Goal: Information Seeking & Learning: Understand process/instructions

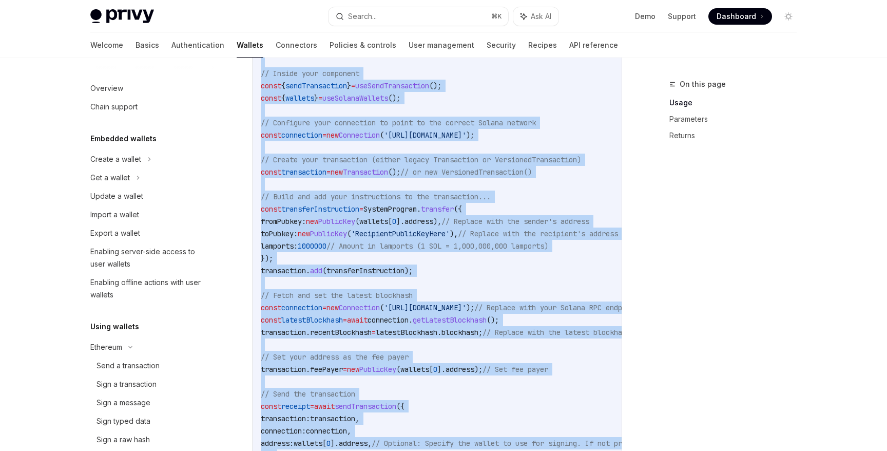
scroll to position [377, 0]
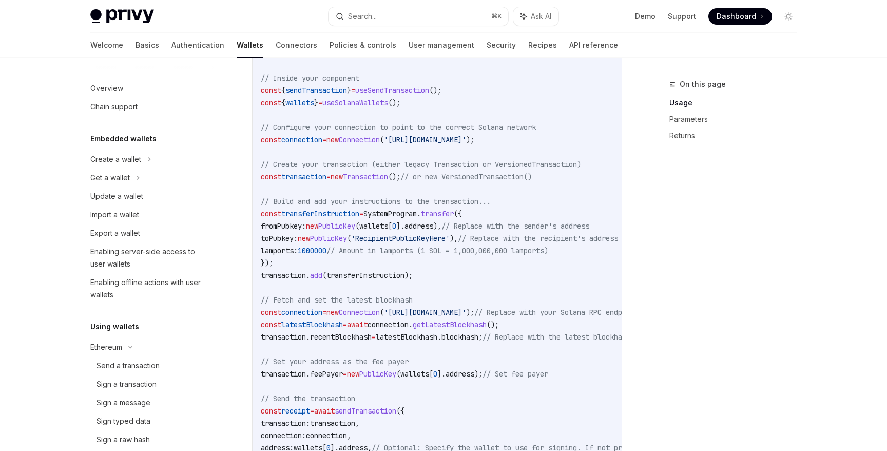
click at [375, 204] on span "// Build and add your instructions to the transaction..." at bounding box center [376, 201] width 230 height 9
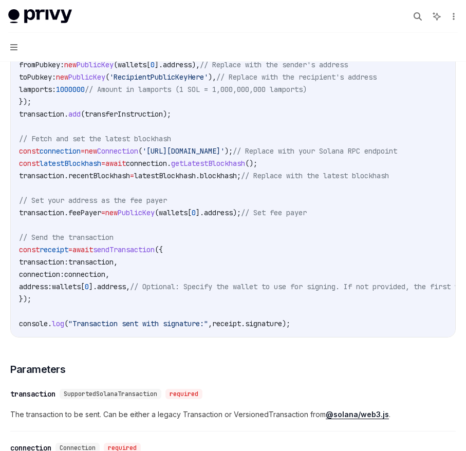
scroll to position [542, 0]
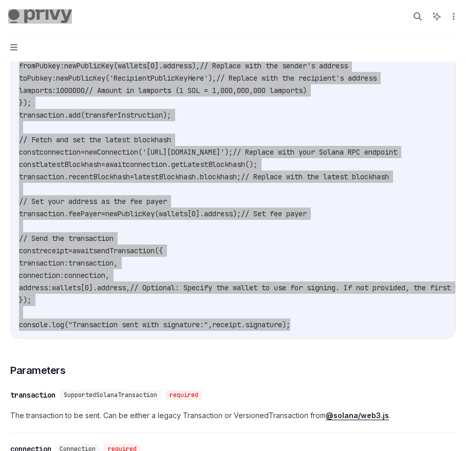
drag, startPoint x: 308, startPoint y: 325, endPoint x: 0, endPoint y: 20, distance: 433.5
click at [0, 20] on div "Privy Docs home page Search... ⌘ K Ask AI Demo Support Dashboard Dashboard Sear…" at bounding box center [233, 320] width 466 height 1724
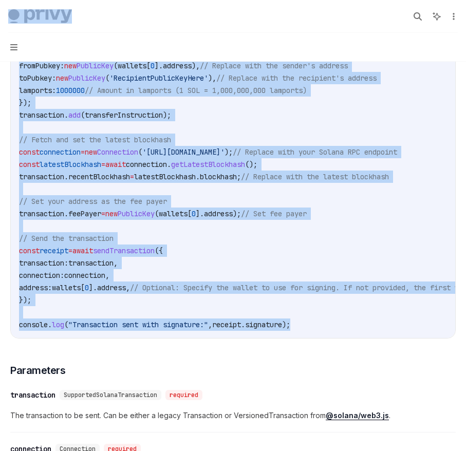
click at [319, 317] on code "import { useSendTransaction , useSolanaWallets } from '@privy-io/react-auth/sol…" at bounding box center [290, 103] width 542 height 456
drag, startPoint x: 315, startPoint y: 327, endPoint x: 0, endPoint y: 17, distance: 441.8
click at [0, 17] on div "Privy Docs home page Search... ⌘ K Ask AI Demo Support Dashboard Dashboard Sear…" at bounding box center [233, 320] width 466 height 1724
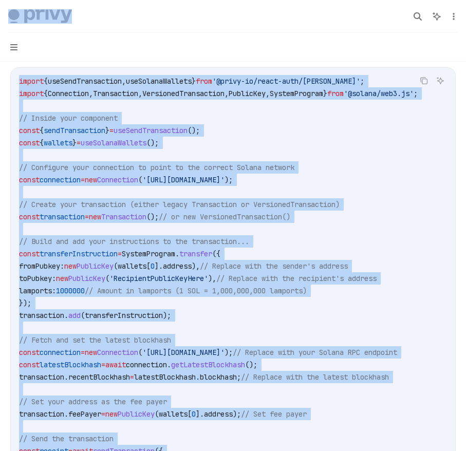
scroll to position [323, 0]
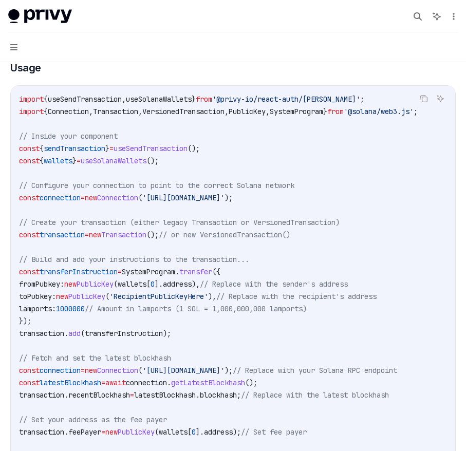
click at [176, 110] on span "VersionedTransaction" at bounding box center [183, 111] width 82 height 9
click at [424, 100] on icon "Copy the contents from the code block" at bounding box center [423, 98] width 8 height 8
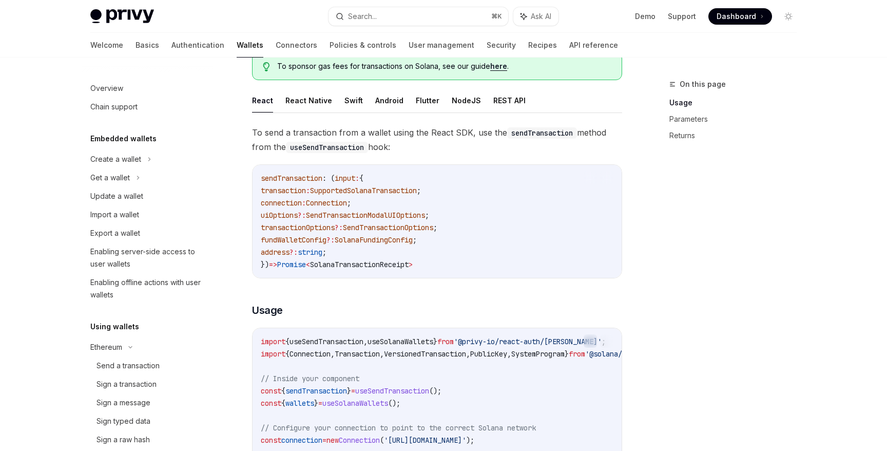
scroll to position [76, 0]
click at [357, 195] on span "SupportedSolanaTransaction" at bounding box center [363, 191] width 107 height 9
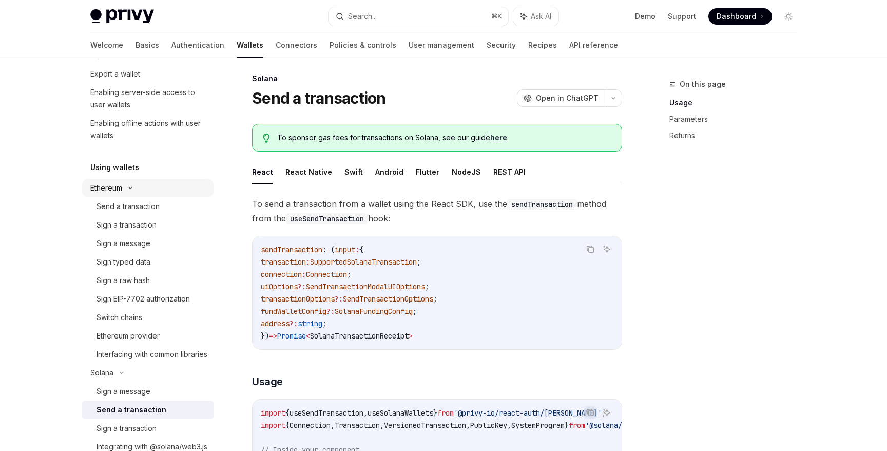
scroll to position [160, 0]
click at [171, 206] on div "Send a transaction" at bounding box center [152, 205] width 111 height 12
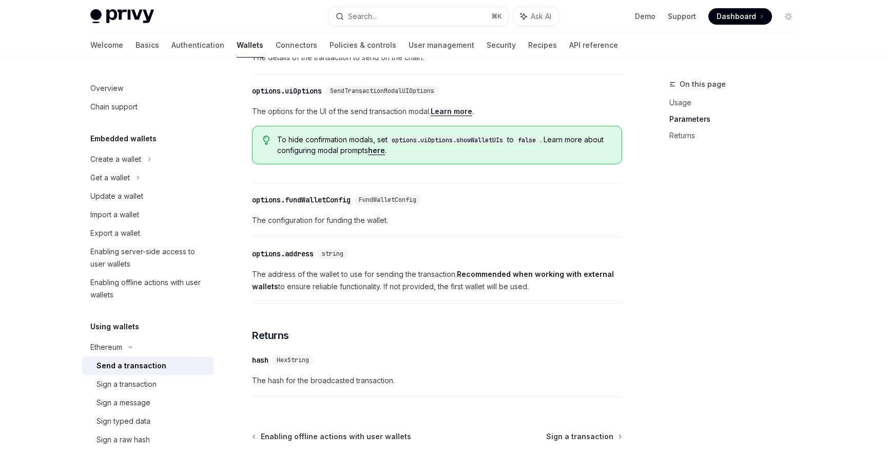
scroll to position [476, 0]
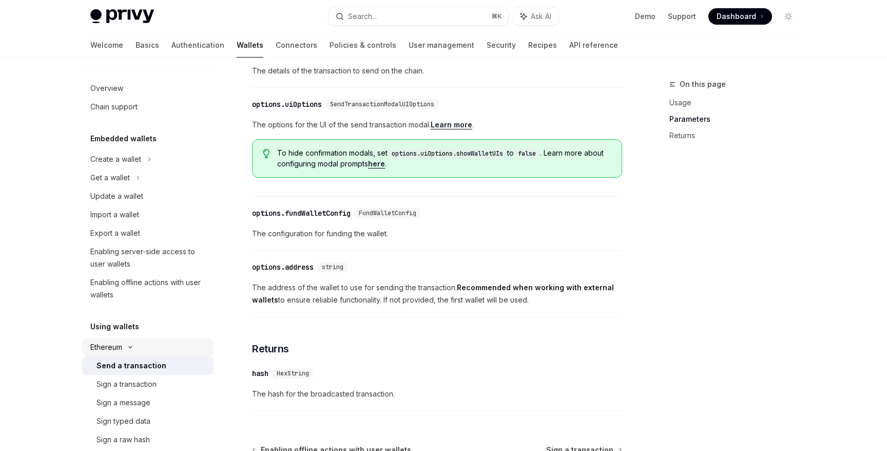
click at [124, 168] on div "Ethereum" at bounding box center [147, 159] width 131 height 18
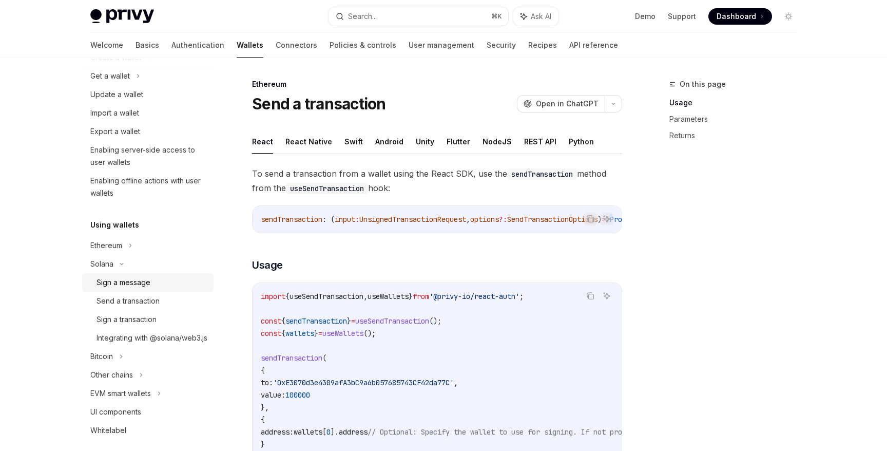
scroll to position [104, 0]
click at [120, 62] on div "Ethereum" at bounding box center [115, 55] width 51 height 12
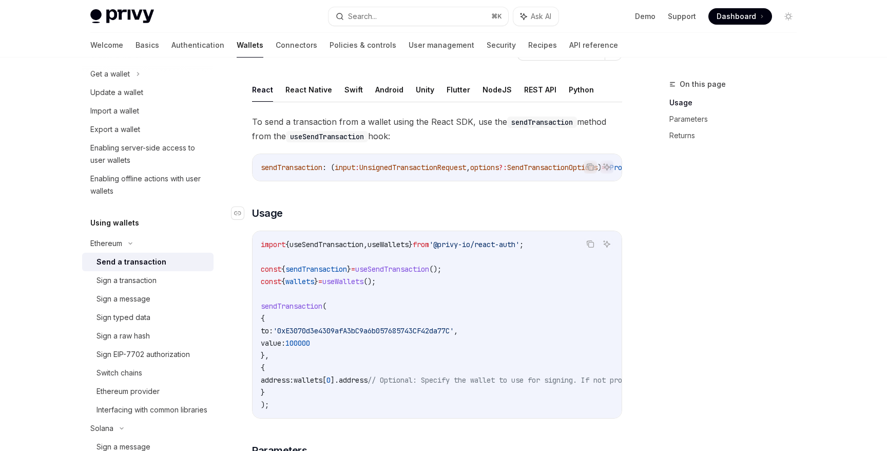
scroll to position [55, 0]
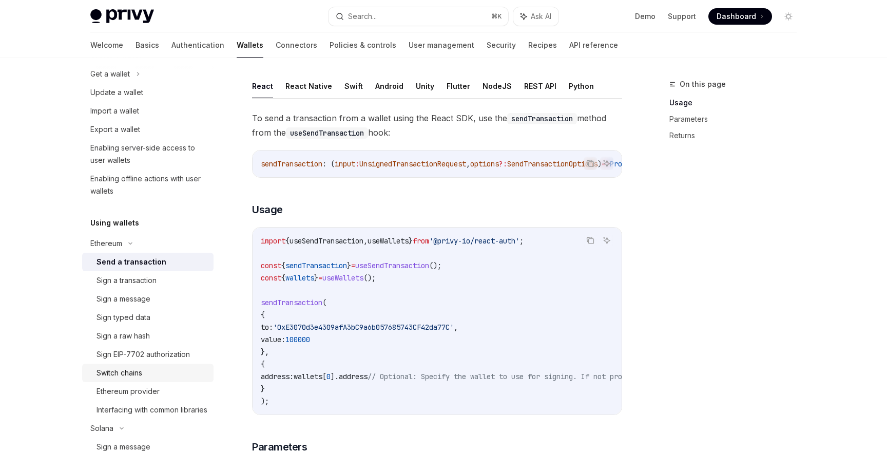
click at [142, 372] on div "Switch chains" at bounding box center [120, 373] width 46 height 12
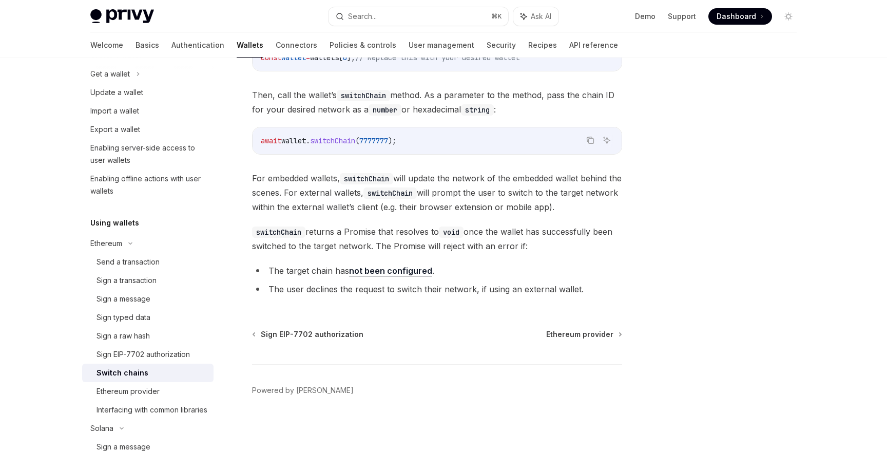
scroll to position [175, 0]
click at [144, 262] on div "Send a transaction" at bounding box center [128, 262] width 63 height 12
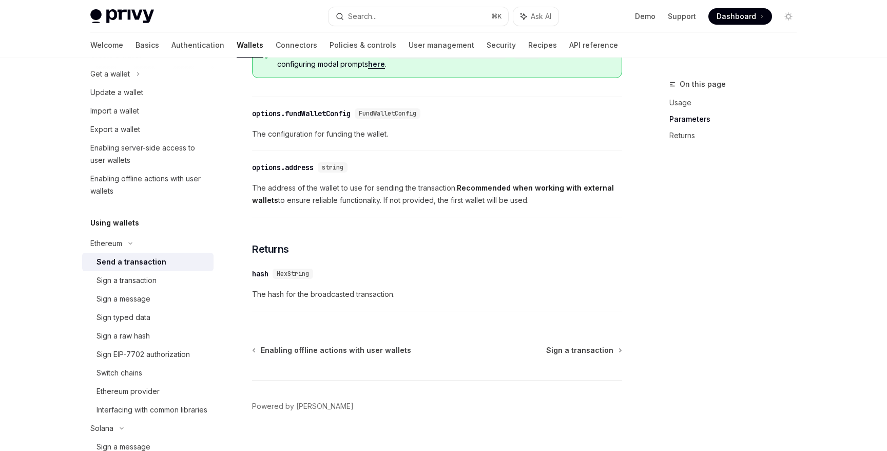
scroll to position [596, 0]
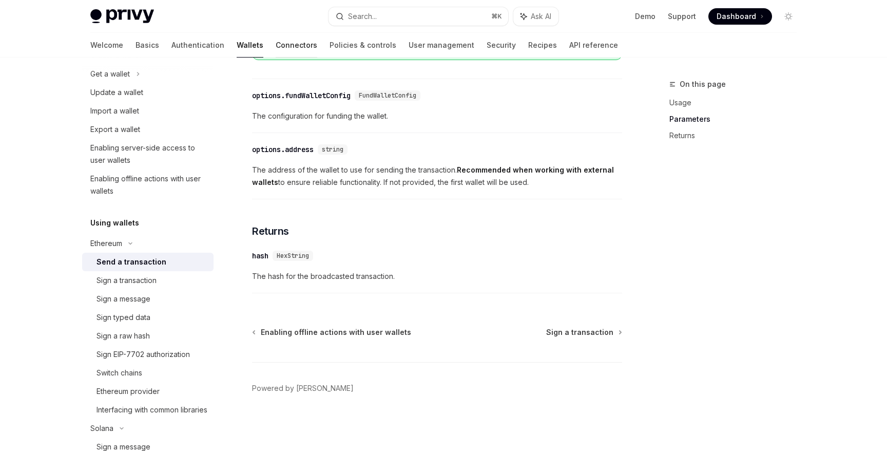
click at [276, 39] on link "Connectors" at bounding box center [297, 45] width 42 height 25
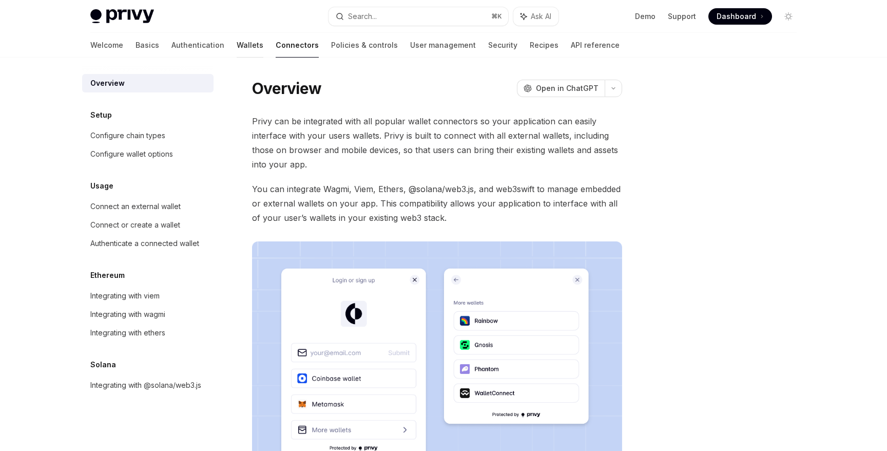
click at [237, 43] on link "Wallets" at bounding box center [250, 45] width 27 height 25
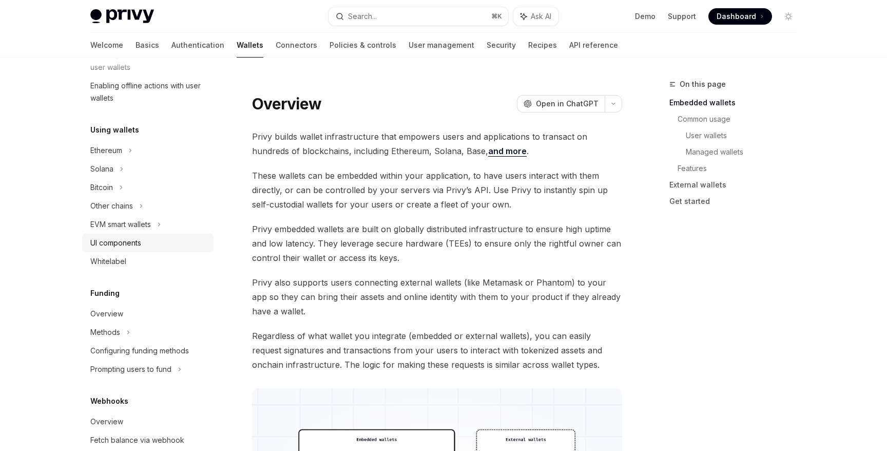
scroll to position [156, 0]
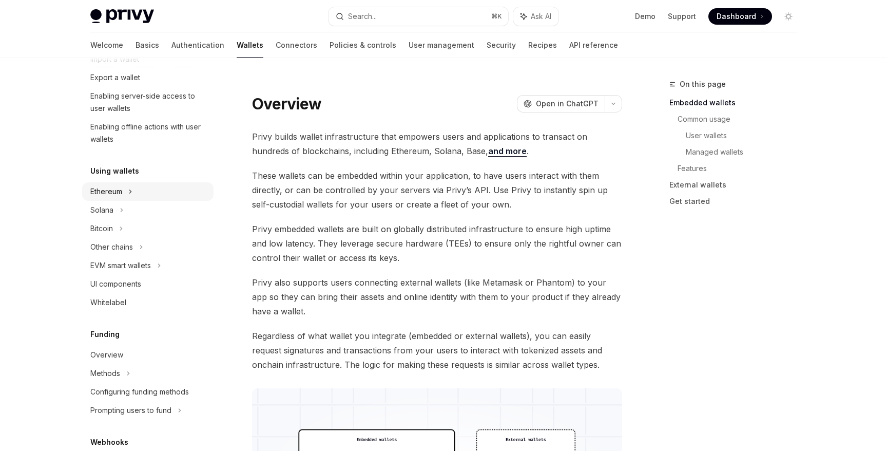
click at [124, 13] on div "Ethereum" at bounding box center [147, 3] width 131 height 18
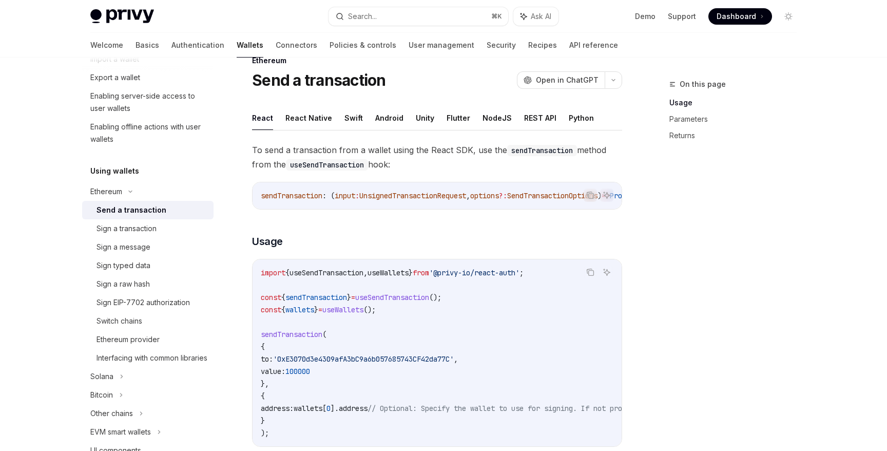
scroll to position [25, 0]
click at [133, 229] on div "Sign a transaction" at bounding box center [127, 228] width 60 height 12
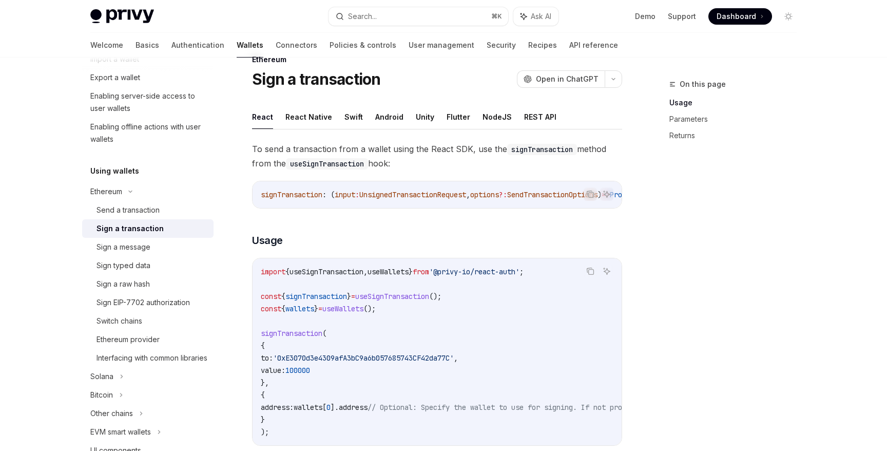
click at [140, 219] on link "Sign a transaction" at bounding box center [147, 228] width 131 height 18
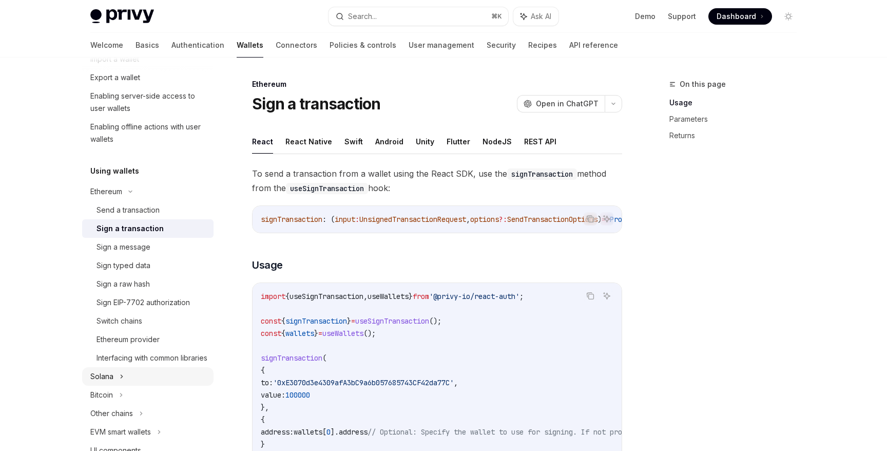
click at [118, 31] on div "Solana" at bounding box center [147, 22] width 131 height 18
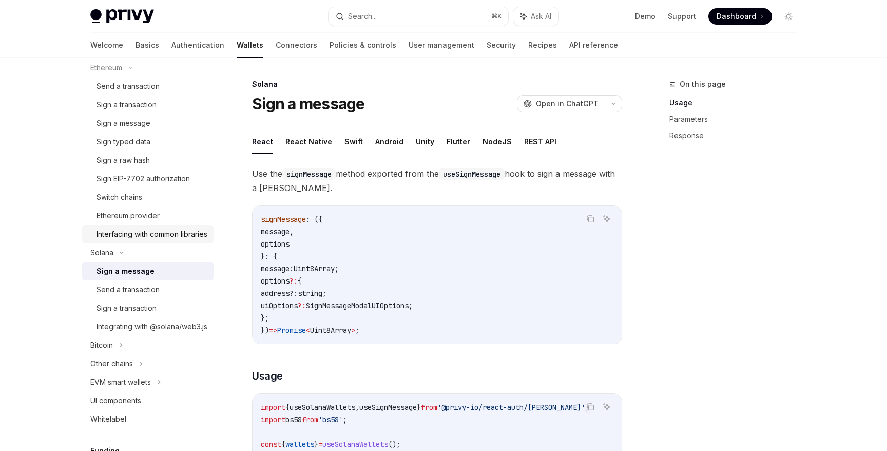
scroll to position [282, 0]
click at [165, 293] on div "Send a transaction" at bounding box center [152, 286] width 111 height 12
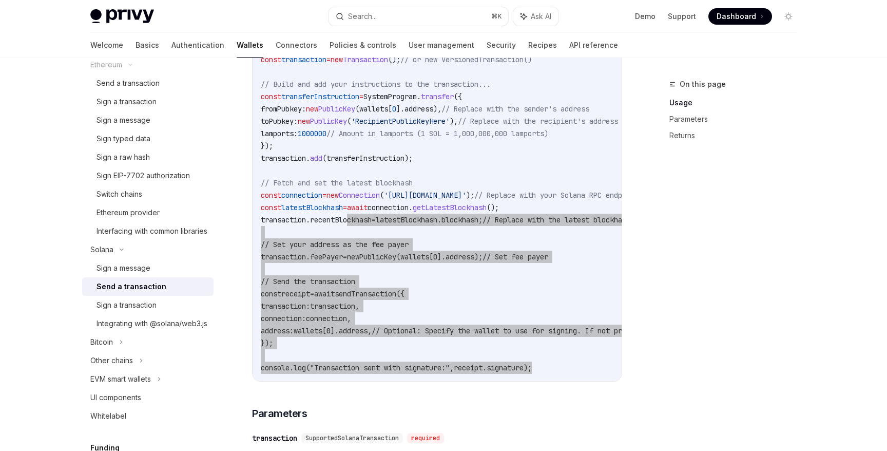
drag, startPoint x: 573, startPoint y: 371, endPoint x: 352, endPoint y: 214, distance: 271.4
click at [352, 214] on code "import { useSendTransaction , useSolanaWallets } from '@privy-io/react-auth/sol…" at bounding box center [532, 146] width 542 height 456
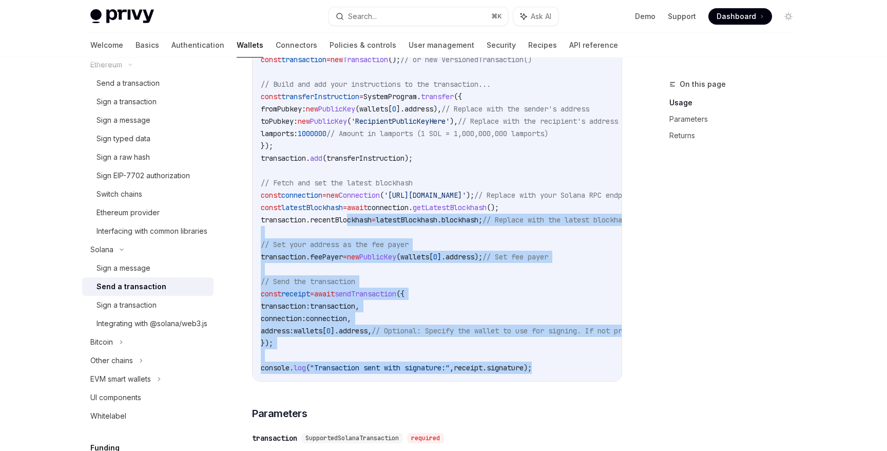
click at [600, 351] on code "import { useSendTransaction , useSolanaWallets } from '@privy-io/react-auth/sol…" at bounding box center [532, 146] width 542 height 456
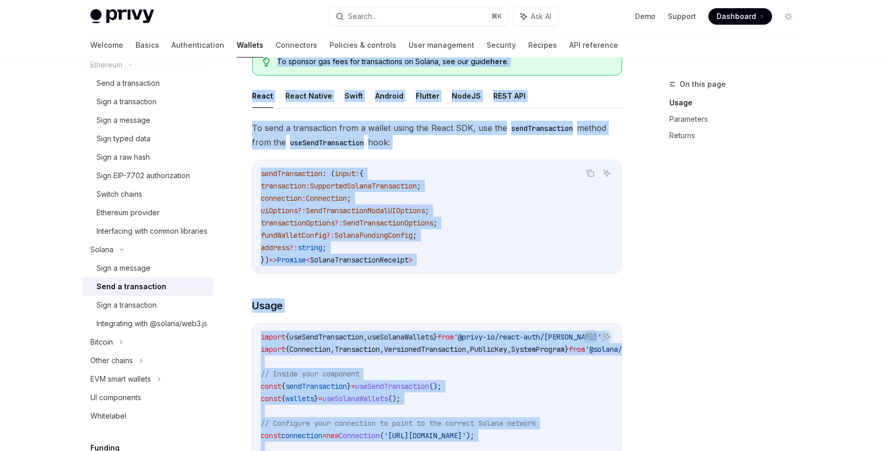
scroll to position [14, 0]
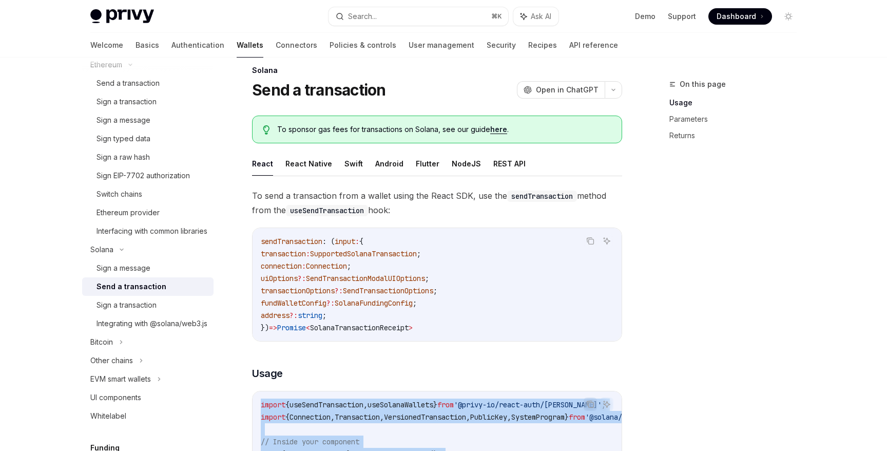
drag, startPoint x: 558, startPoint y: 370, endPoint x: 247, endPoint y: 380, distance: 310.3
copy code "import { useSendTransaction , useSolanaWallets } from '@privy-io/react-auth/sol…"
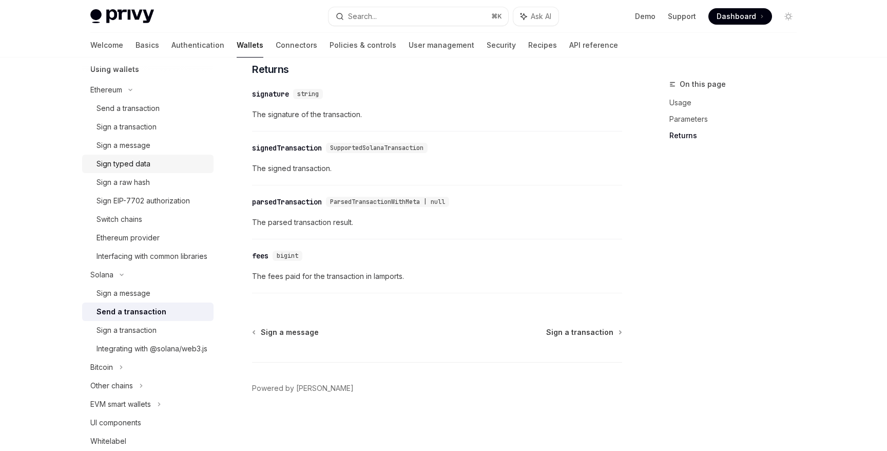
scroll to position [256, 0]
click at [157, 112] on div "Send a transaction" at bounding box center [128, 110] width 63 height 12
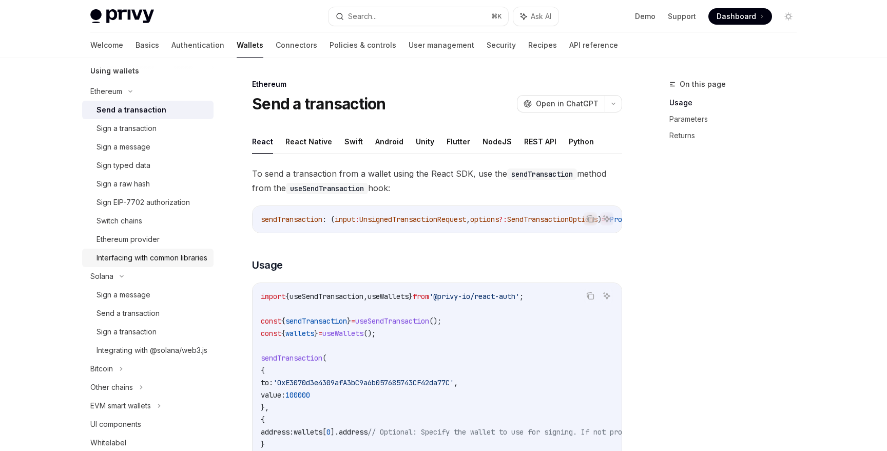
click at [149, 264] on div "Interfacing with common libraries" at bounding box center [152, 258] width 111 height 12
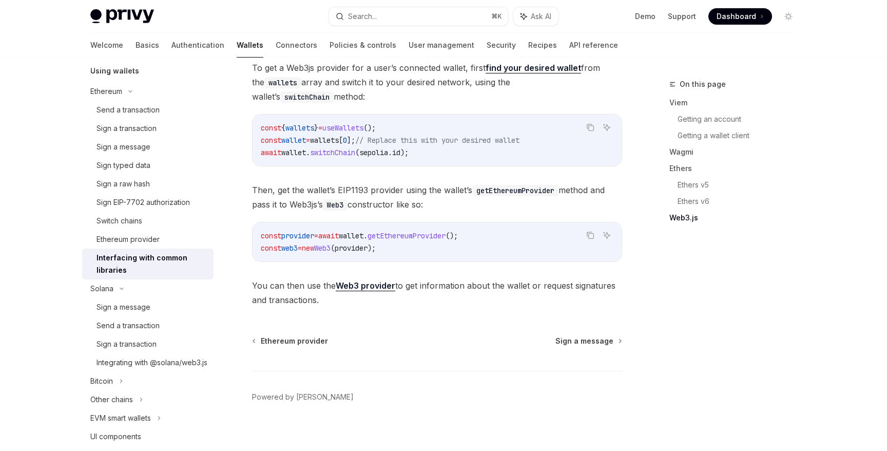
scroll to position [1328, 0]
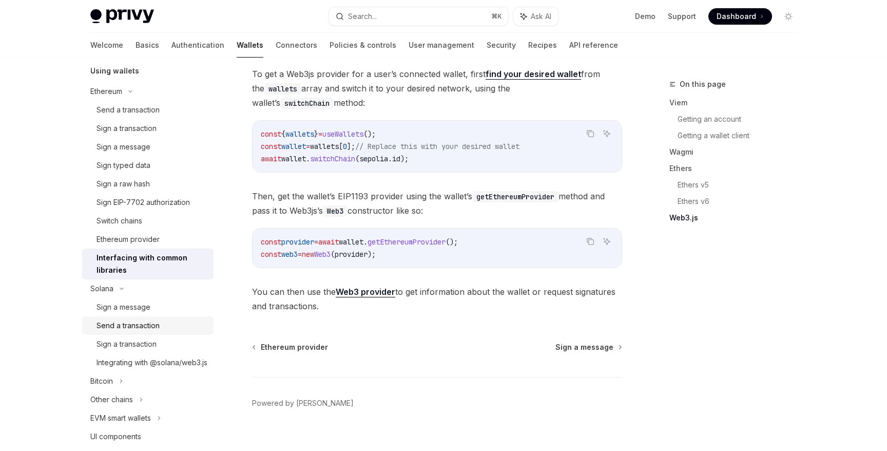
click at [144, 331] on div "Send a transaction" at bounding box center [128, 325] width 63 height 12
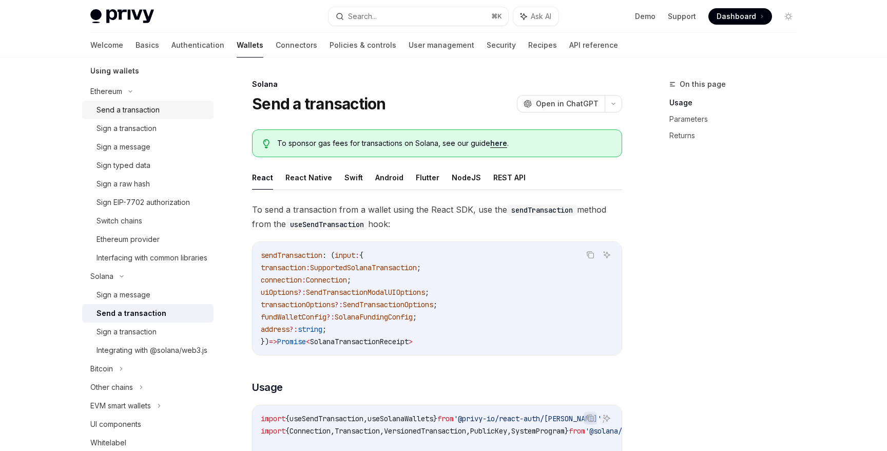
click at [155, 114] on div "Send a transaction" at bounding box center [128, 110] width 63 height 12
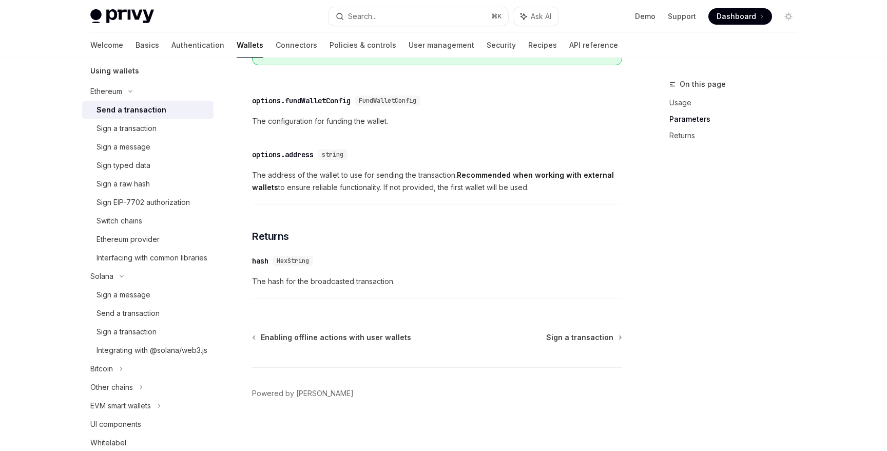
scroll to position [602, 0]
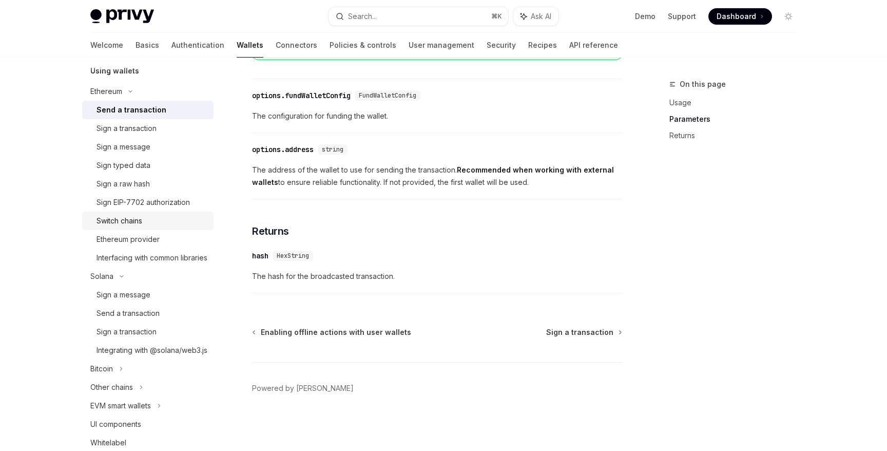
click at [161, 221] on div "Switch chains" at bounding box center [152, 221] width 111 height 12
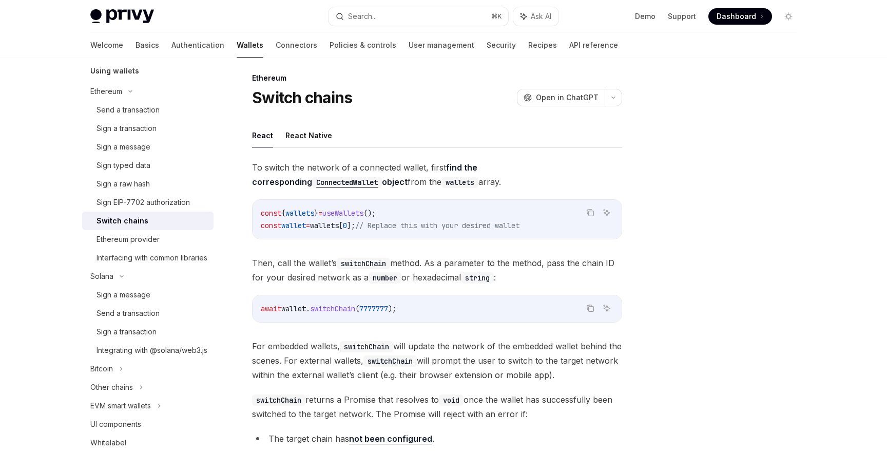
scroll to position [6, 0]
click at [158, 240] on div "Ethereum provider" at bounding box center [128, 239] width 63 height 12
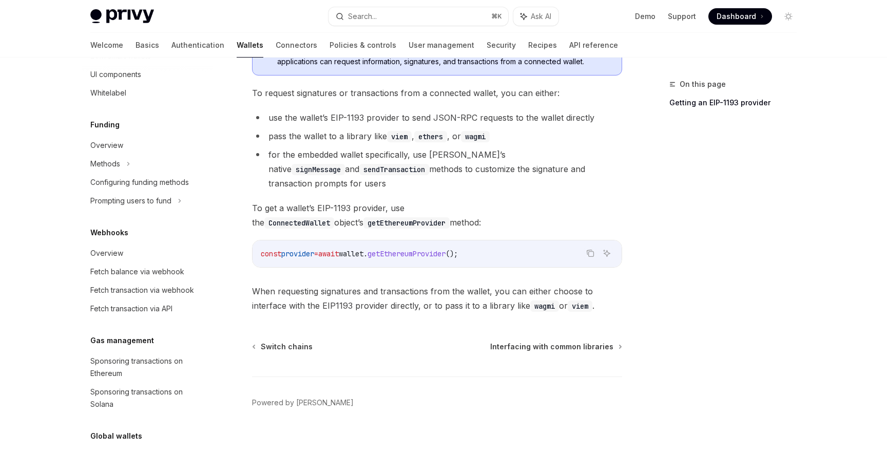
scroll to position [702, 0]
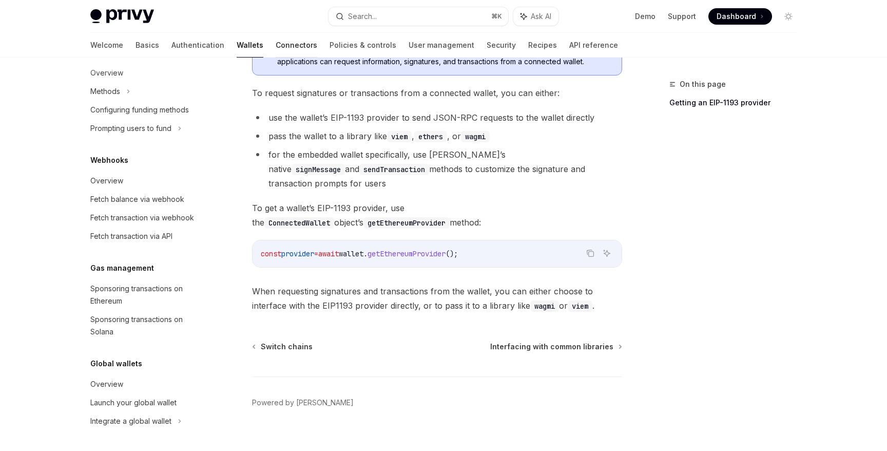
click at [276, 44] on link "Connectors" at bounding box center [297, 45] width 42 height 25
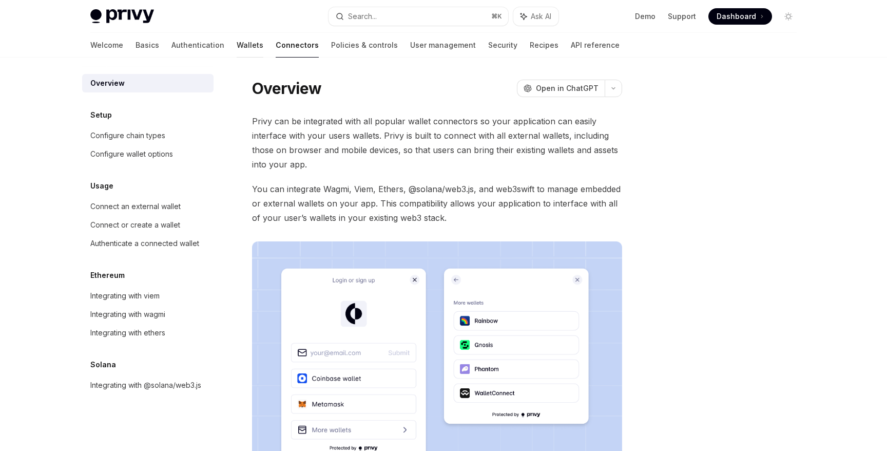
click at [237, 44] on link "Wallets" at bounding box center [250, 45] width 27 height 25
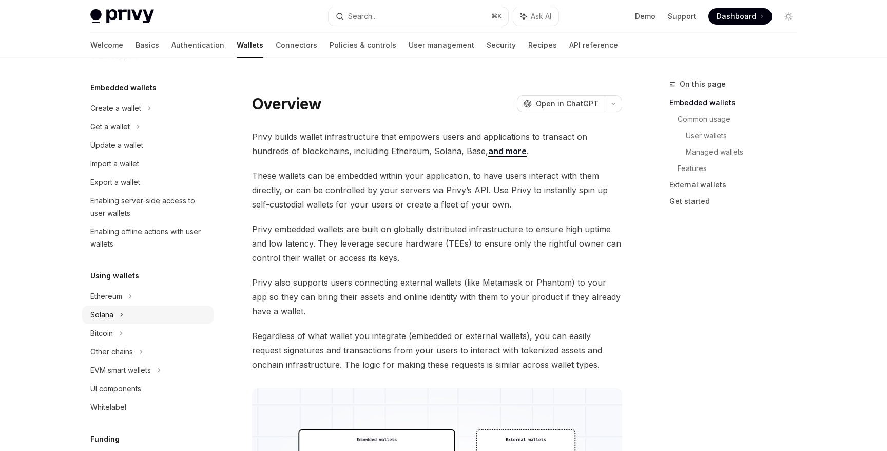
scroll to position [110, 0]
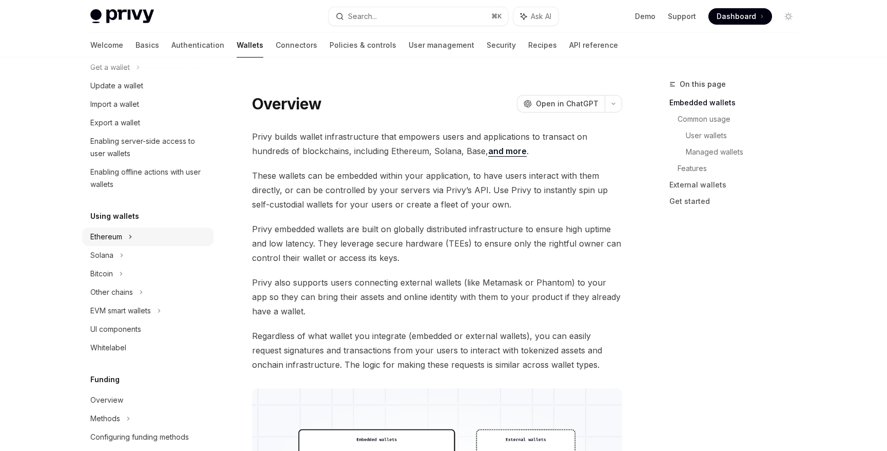
click at [122, 55] on div "Ethereum" at bounding box center [115, 49] width 51 height 12
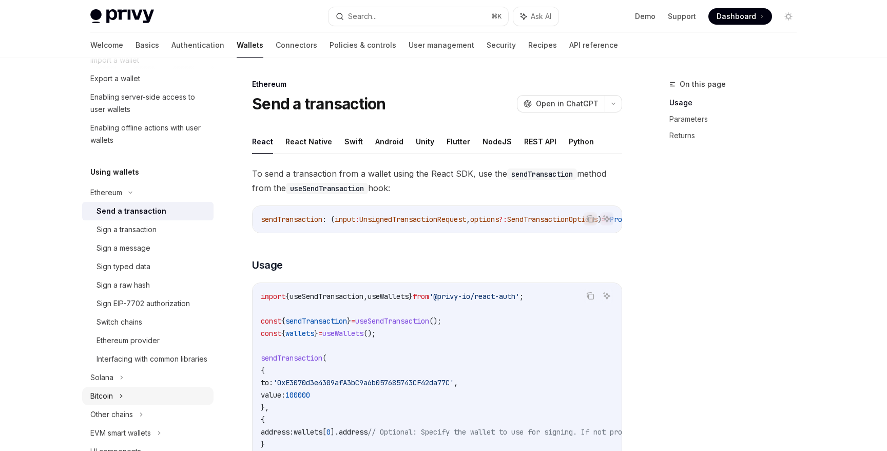
scroll to position [164, 0]
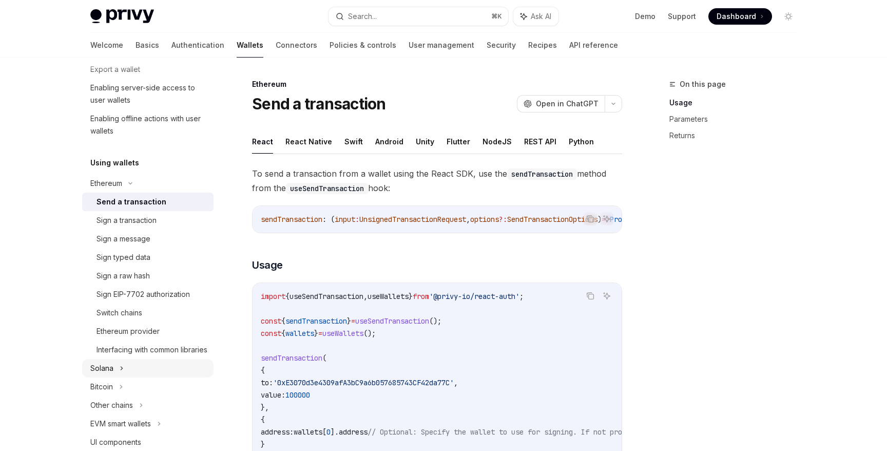
click at [116, 23] on div "Solana" at bounding box center [147, 14] width 131 height 18
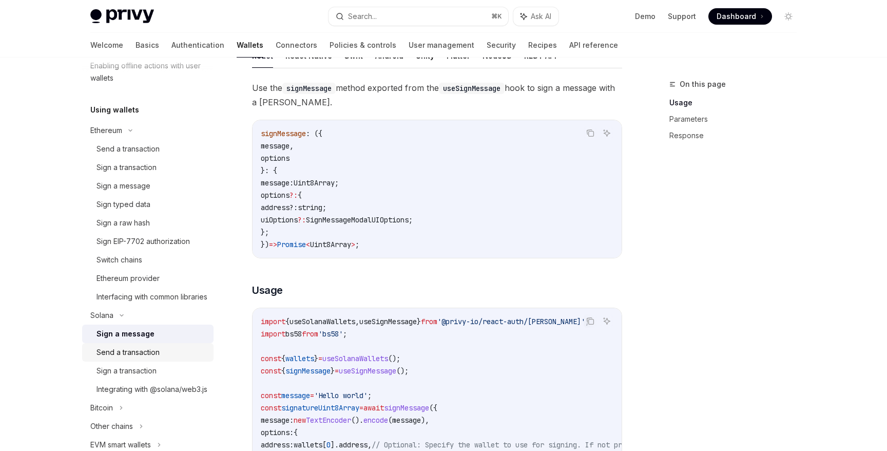
scroll to position [220, 0]
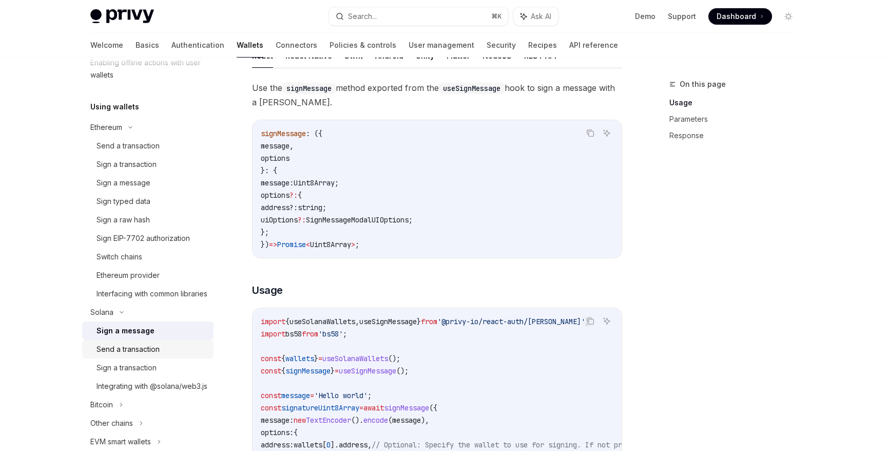
click at [167, 355] on div "Send a transaction" at bounding box center [152, 349] width 111 height 12
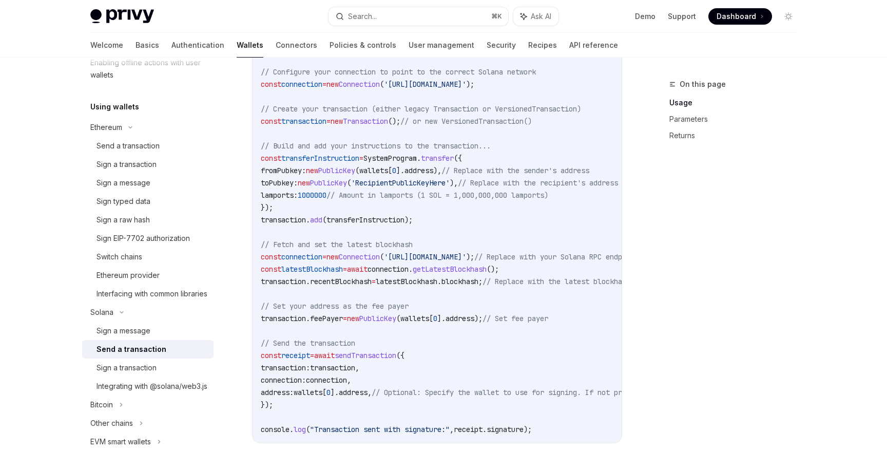
scroll to position [470, 0]
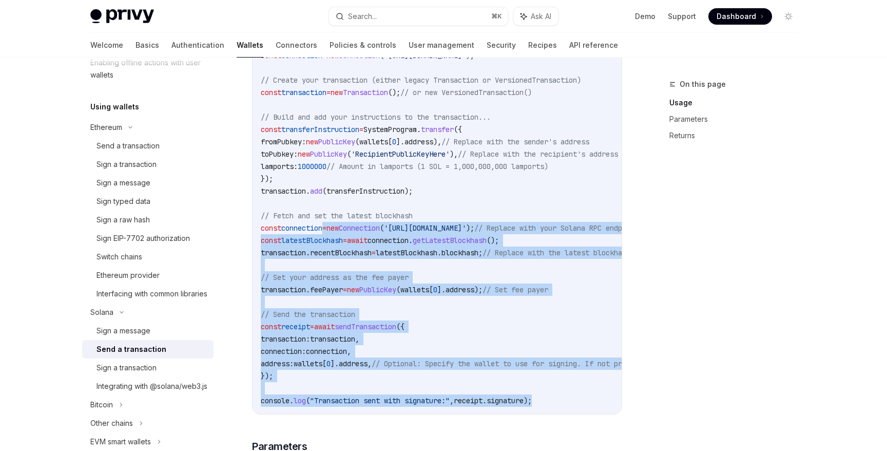
drag, startPoint x: 561, startPoint y: 393, endPoint x: 327, endPoint y: 222, distance: 289.9
click at [327, 222] on code "import { useSendTransaction , useSolanaWallets } from '@privy-io/react-auth/sol…" at bounding box center [532, 179] width 542 height 456
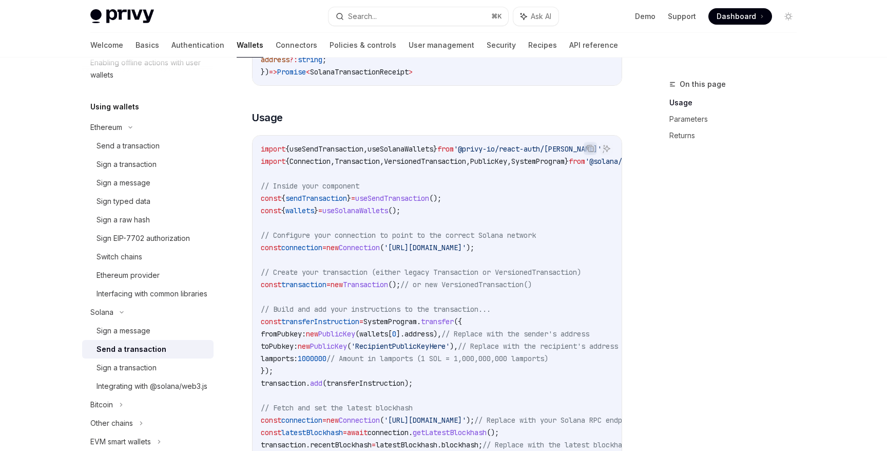
scroll to position [260, 0]
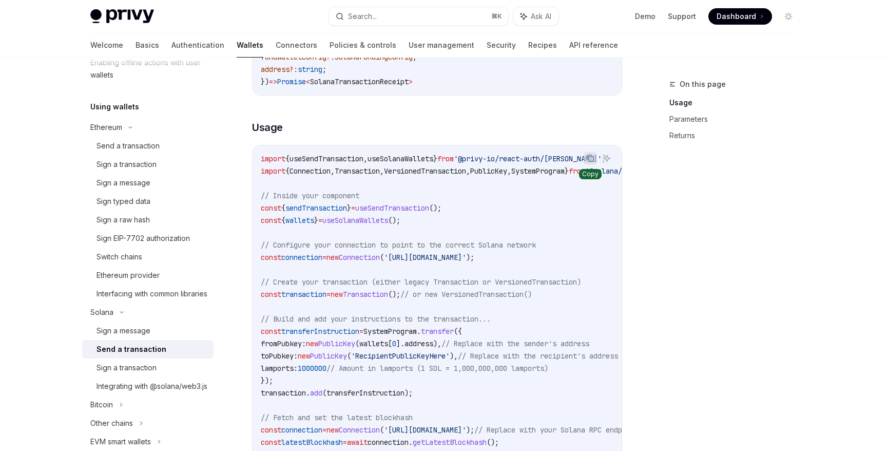
click at [589, 158] on icon "Copy the contents from the code block" at bounding box center [590, 158] width 8 height 8
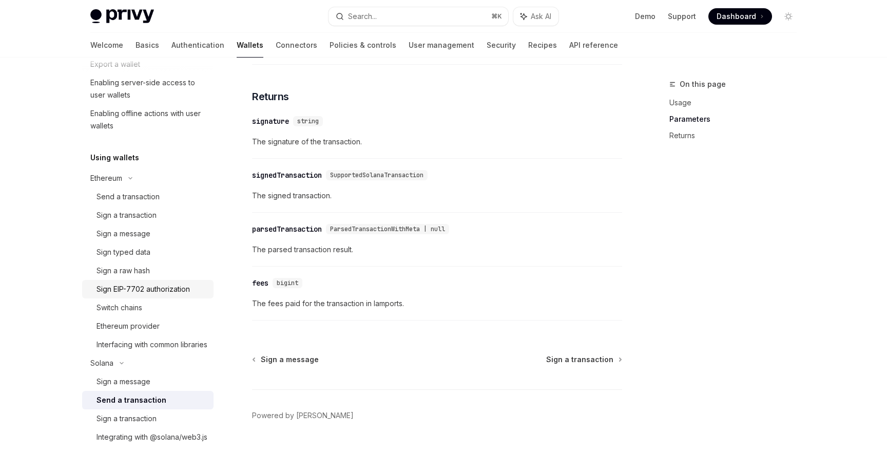
scroll to position [167, 0]
click at [276, 45] on link "Connectors" at bounding box center [297, 45] width 42 height 25
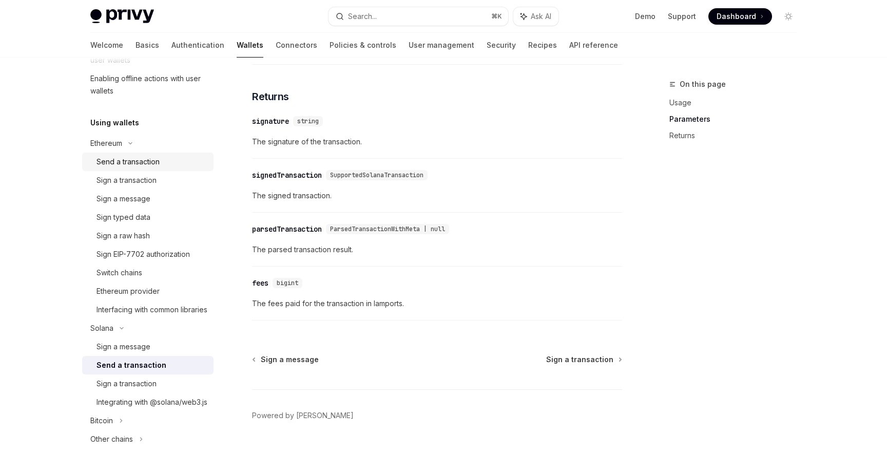
scroll to position [205, 0]
click at [276, 44] on link "Connectors" at bounding box center [297, 45] width 42 height 25
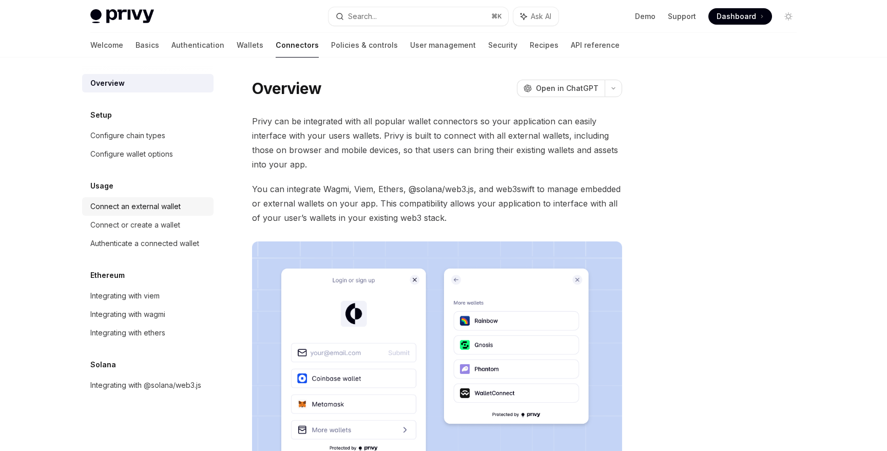
click at [182, 198] on link "Connect an external wallet" at bounding box center [147, 206] width 131 height 18
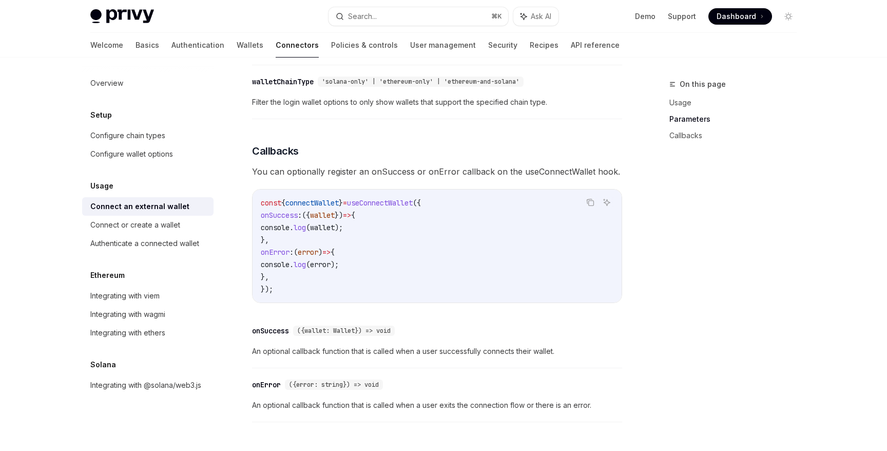
scroll to position [676, 0]
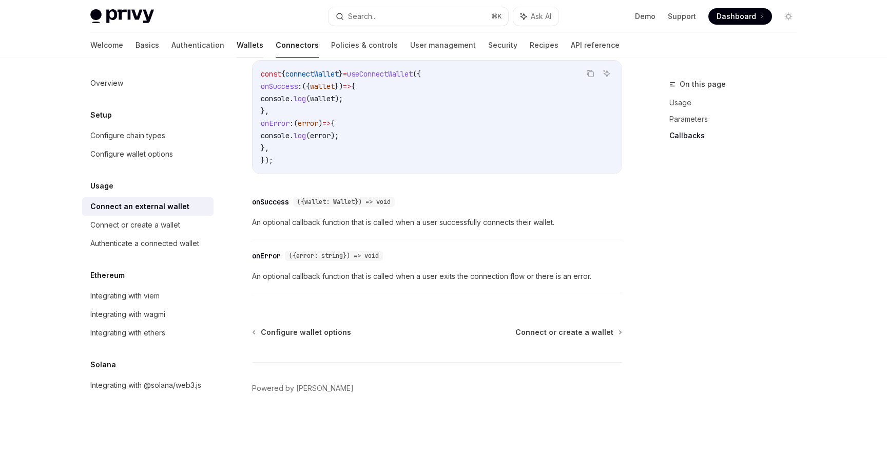
click at [237, 48] on link "Wallets" at bounding box center [250, 45] width 27 height 25
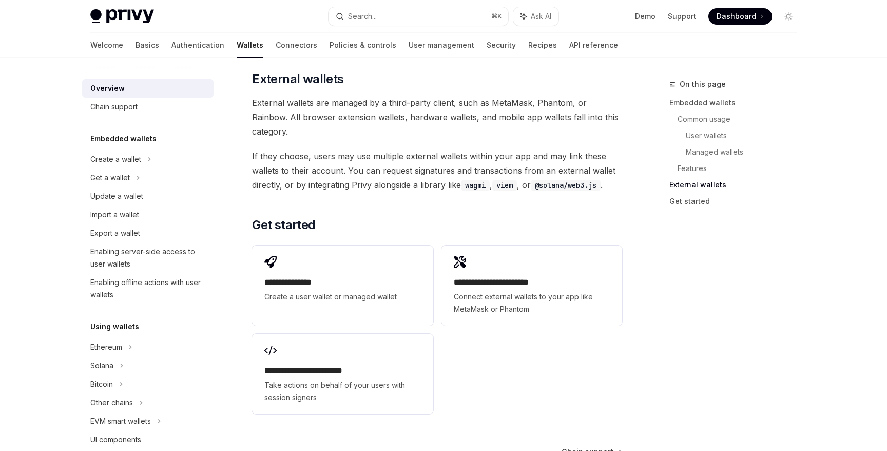
scroll to position [1538, 0]
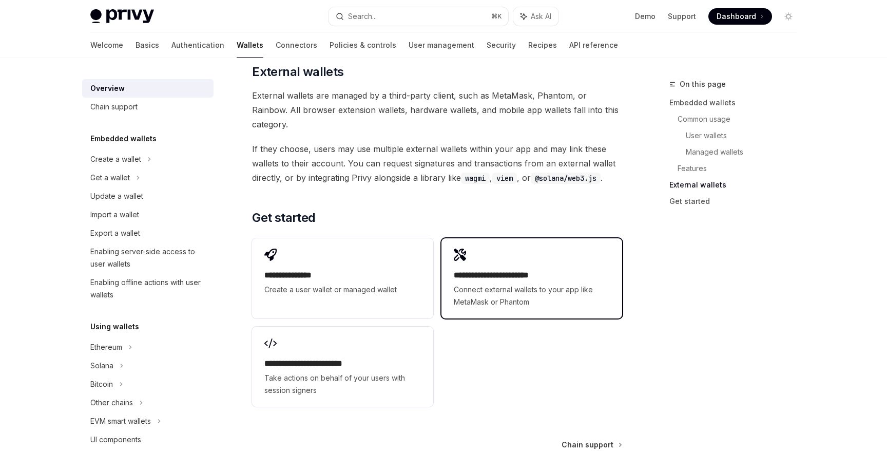
click at [508, 283] on span "Connect external wallets to your app like MetaMask or Phantom" at bounding box center [532, 295] width 156 height 25
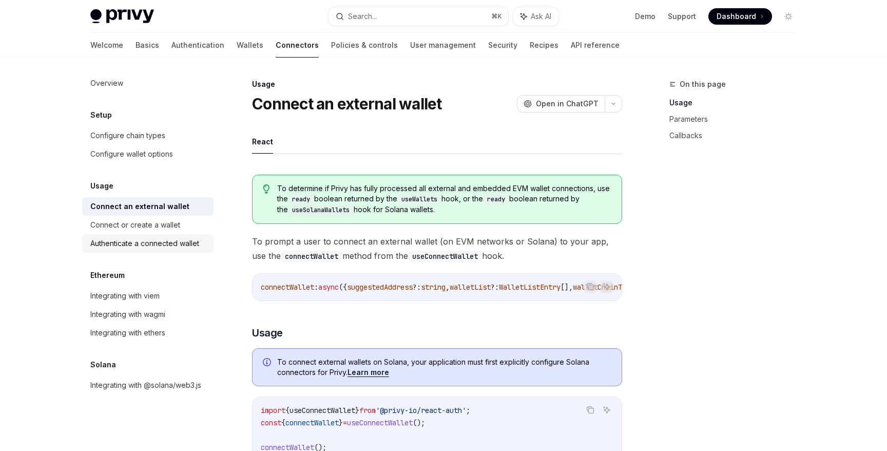
click at [173, 250] on link "Authenticate a connected wallet" at bounding box center [147, 243] width 131 height 18
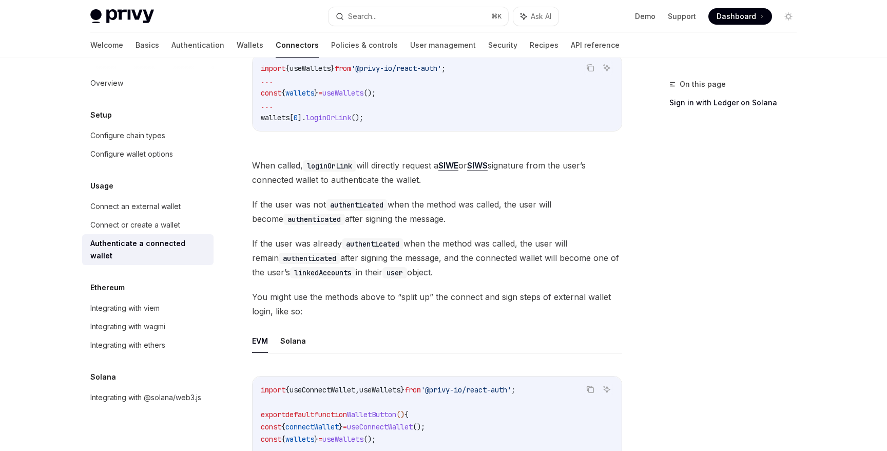
scroll to position [275, 0]
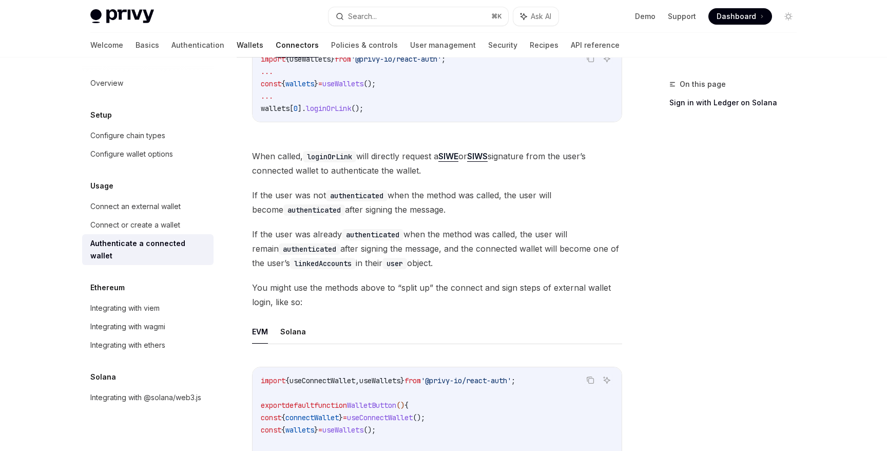
click at [237, 38] on link "Wallets" at bounding box center [250, 45] width 27 height 25
click at [237, 46] on link "Wallets" at bounding box center [250, 45] width 27 height 25
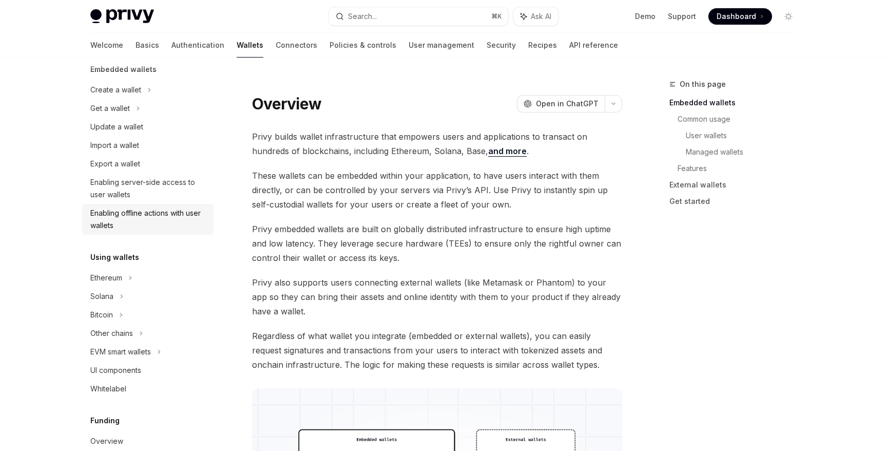
scroll to position [73, 0]
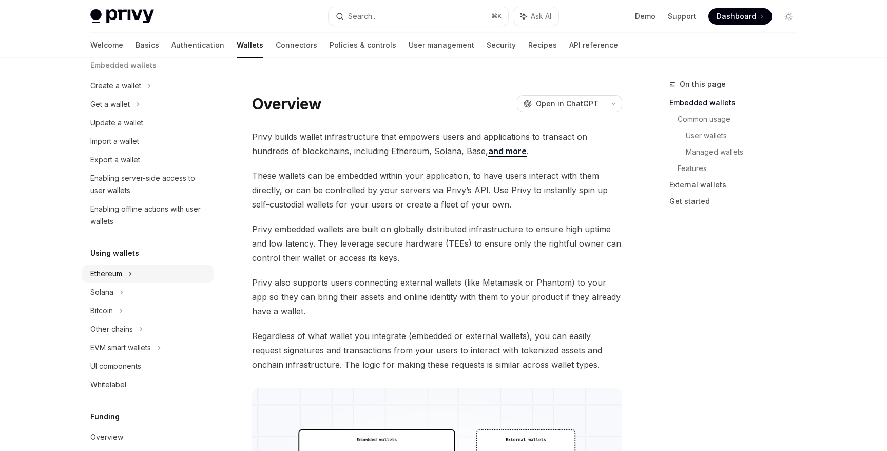
click at [120, 95] on div "Ethereum" at bounding box center [147, 86] width 131 height 18
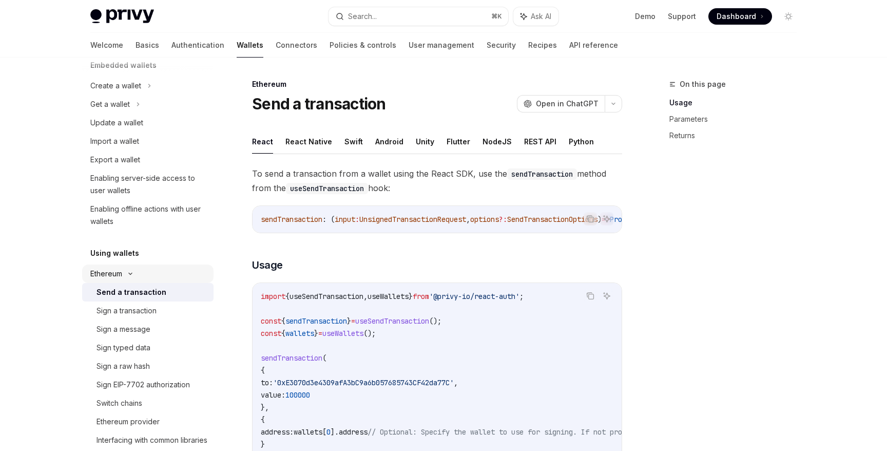
click at [119, 92] on div "Ethereum" at bounding box center [115, 86] width 51 height 12
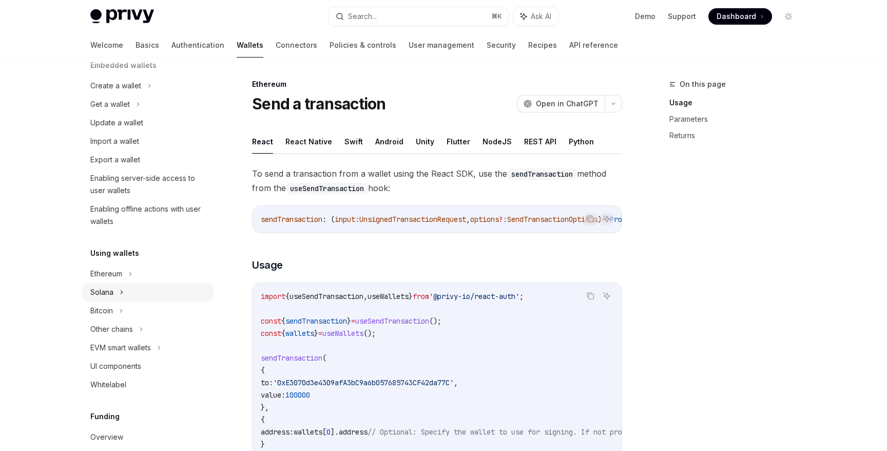
click at [138, 106] on icon at bounding box center [139, 104] width 2 height 3
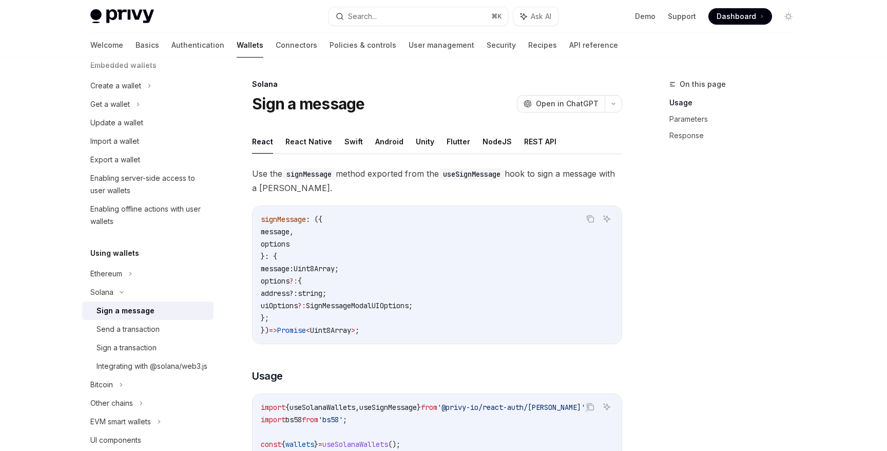
click at [149, 310] on div "Sign a message" at bounding box center [126, 310] width 58 height 12
click at [155, 329] on div "Send a transaction" at bounding box center [128, 329] width 63 height 12
type textarea "*"
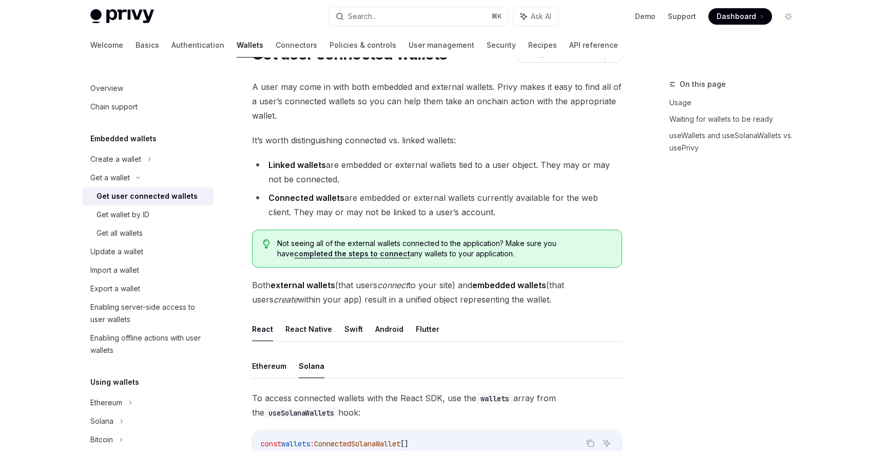
scroll to position [51, 0]
